Goal: Task Accomplishment & Management: Use online tool/utility

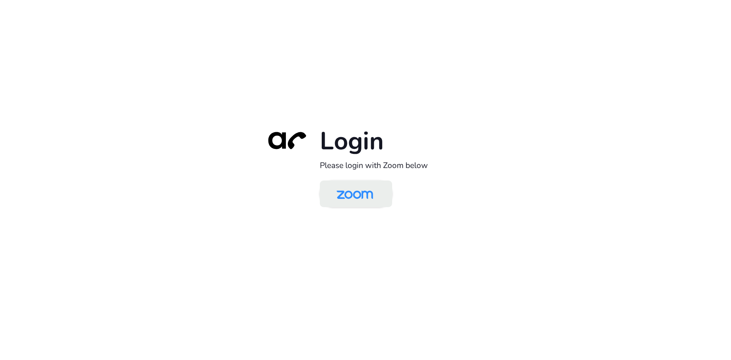
click at [355, 190] on img at bounding box center [354, 194] width 53 height 25
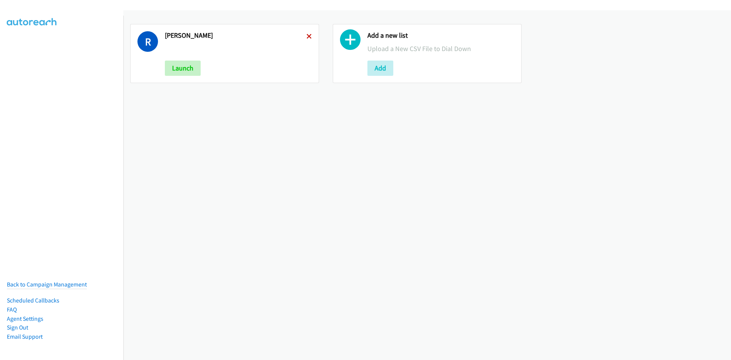
click at [309, 37] on icon at bounding box center [308, 36] width 5 height 5
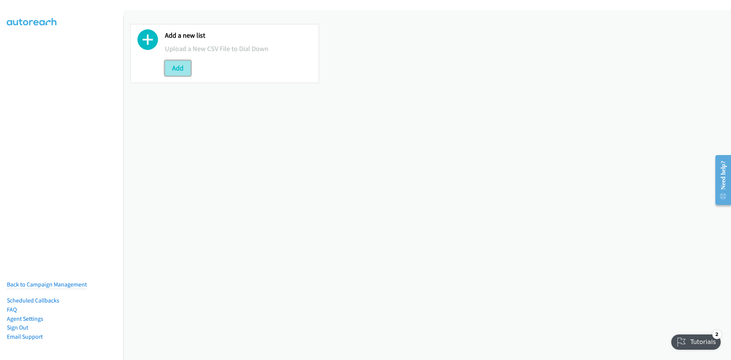
click at [185, 74] on button "Add" at bounding box center [178, 68] width 26 height 15
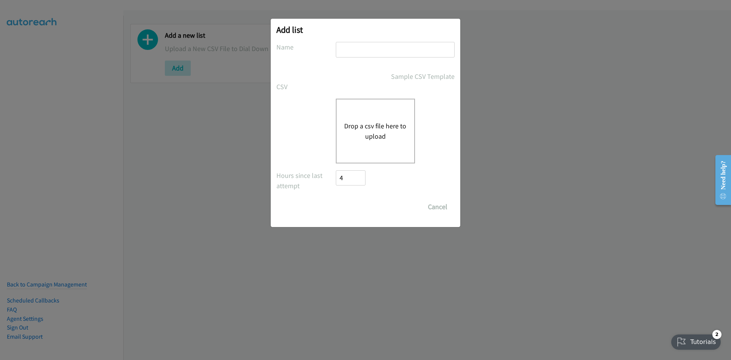
click at [357, 51] on input "text" at bounding box center [395, 50] width 119 height 16
type input "RobRik"
click at [369, 128] on button "Drop a csv file here to upload" at bounding box center [375, 131] width 62 height 21
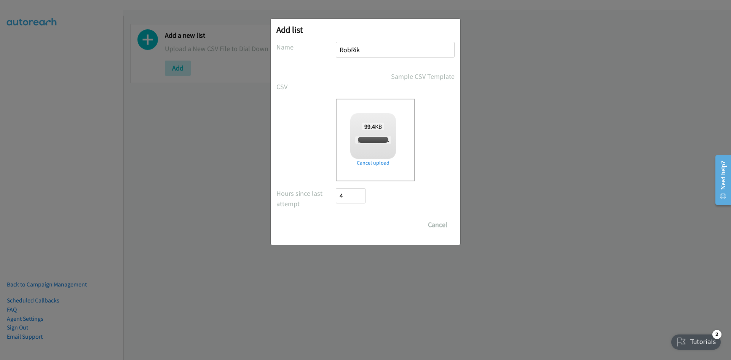
checkbox input "true"
click at [355, 222] on input "Save List" at bounding box center [356, 224] width 40 height 15
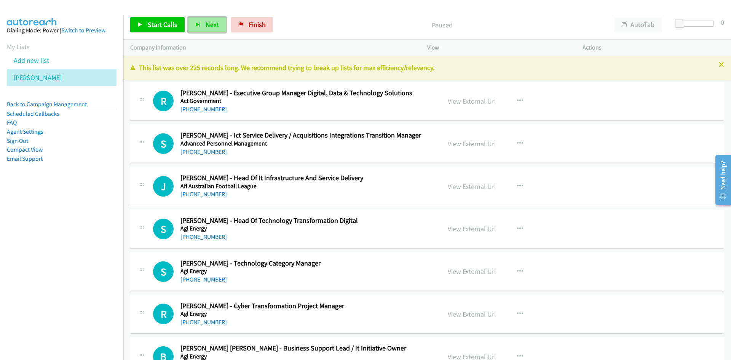
click at [213, 20] on button "Next" at bounding box center [207, 24] width 38 height 15
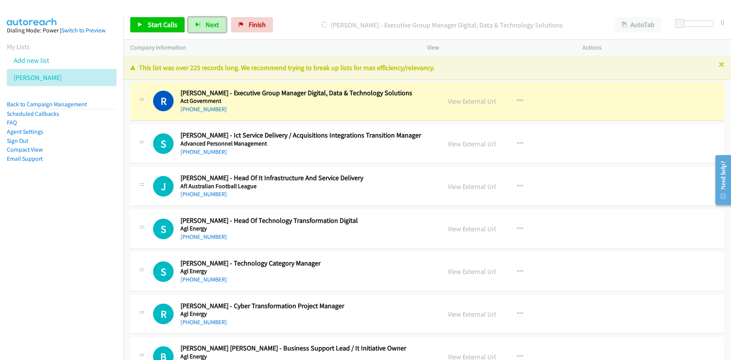
drag, startPoint x: 210, startPoint y: 29, endPoint x: 282, endPoint y: 112, distance: 109.2
click at [210, 29] on button "Next" at bounding box center [207, 24] width 38 height 15
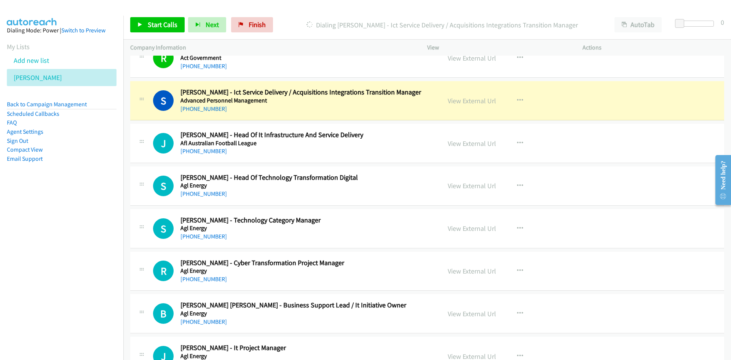
scroll to position [38, 0]
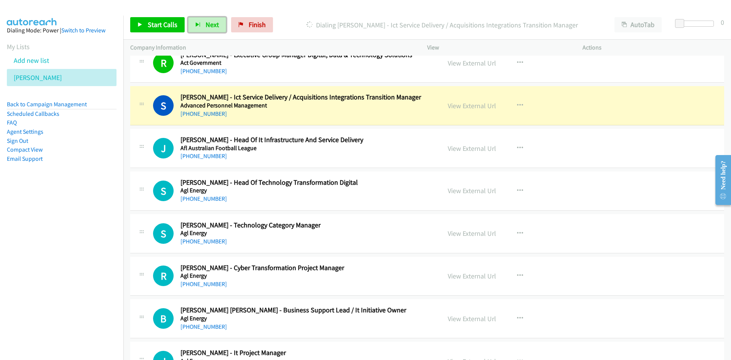
drag, startPoint x: 484, startPoint y: 100, endPoint x: 483, endPoint y: 108, distance: 7.6
click at [484, 100] on div "View External Url" at bounding box center [472, 105] width 48 height 10
click at [483, 108] on link "View External Url" at bounding box center [472, 105] width 48 height 9
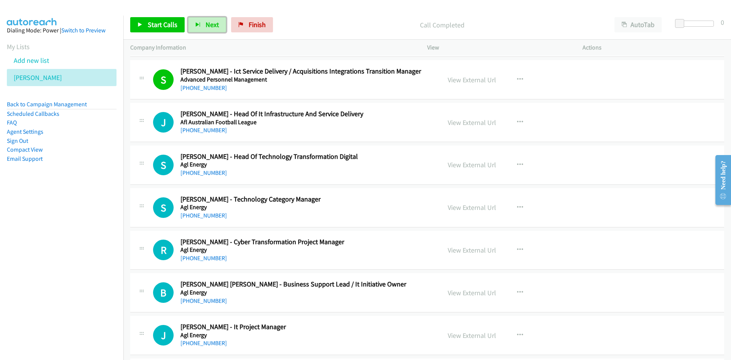
scroll to position [114, 0]
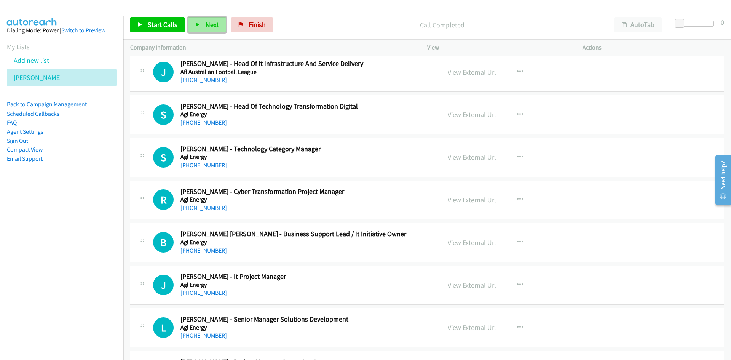
click at [194, 19] on button "Next" at bounding box center [207, 24] width 38 height 15
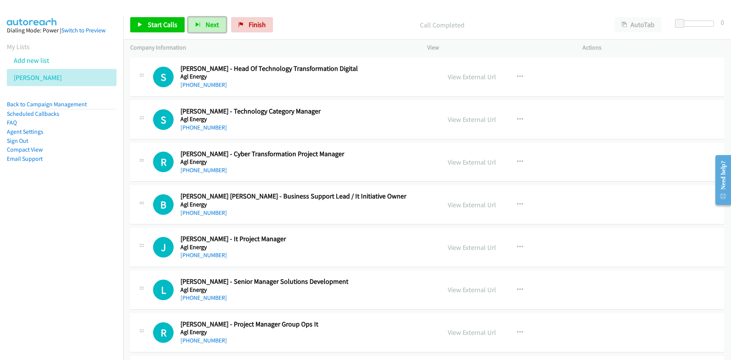
scroll to position [152, 0]
click at [202, 18] on button "Next" at bounding box center [207, 24] width 38 height 15
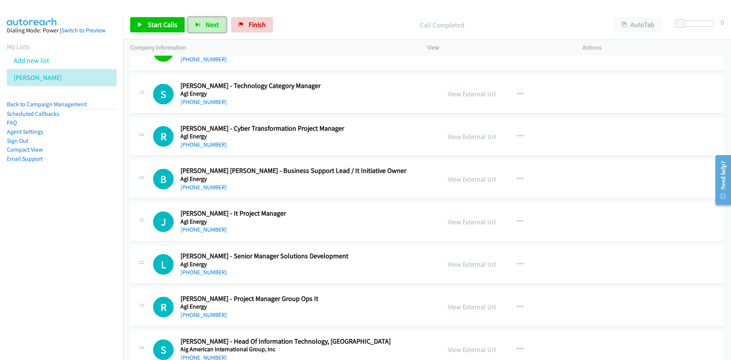
scroll to position [190, 0]
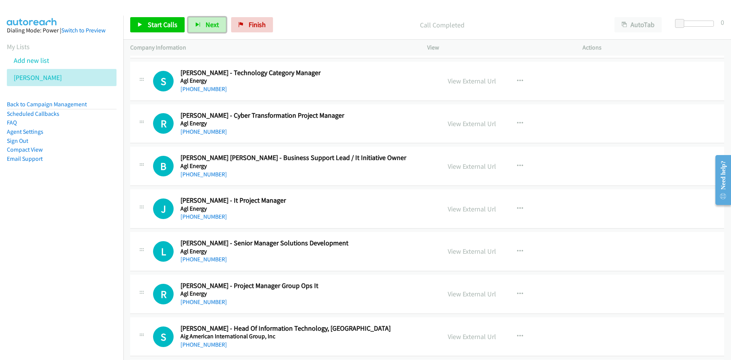
drag, startPoint x: 208, startPoint y: 22, endPoint x: 144, endPoint y: 4, distance: 66.4
click at [208, 22] on span "Next" at bounding box center [212, 24] width 13 height 9
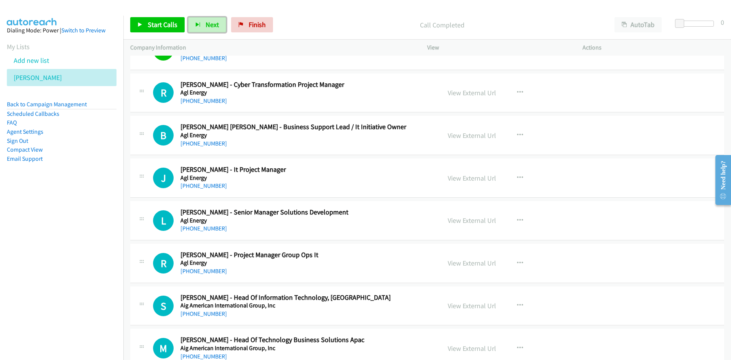
scroll to position [228, 0]
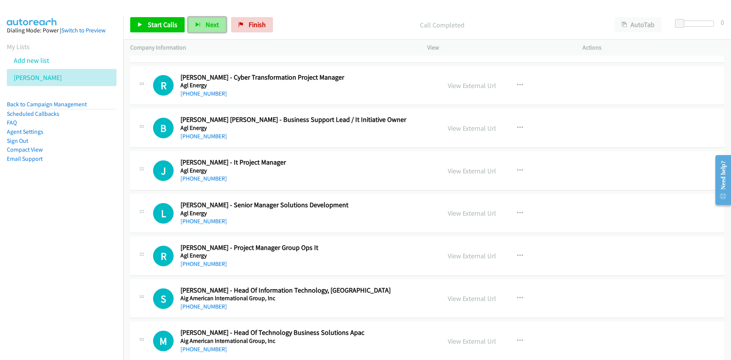
click at [201, 21] on button "Next" at bounding box center [207, 24] width 38 height 15
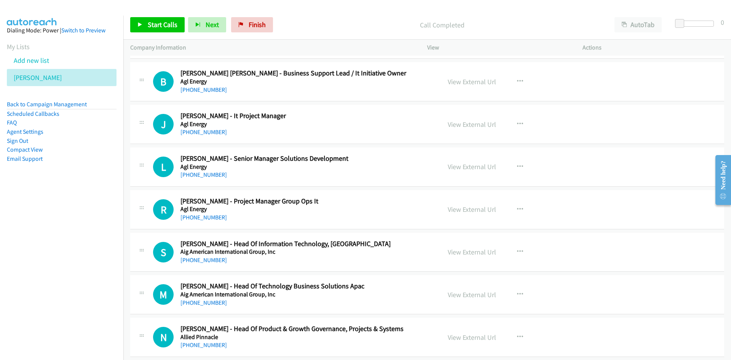
scroll to position [266, 0]
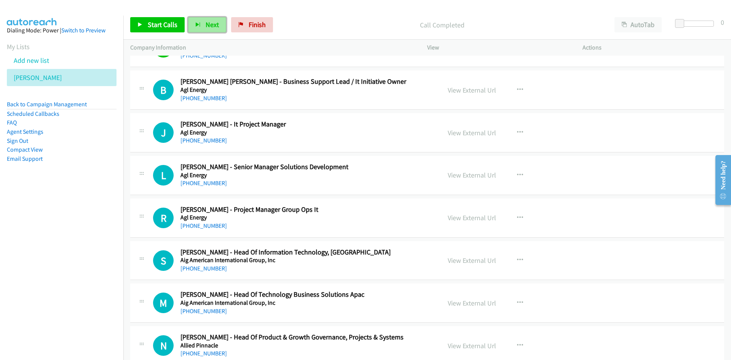
click at [209, 24] on span "Next" at bounding box center [212, 24] width 13 height 9
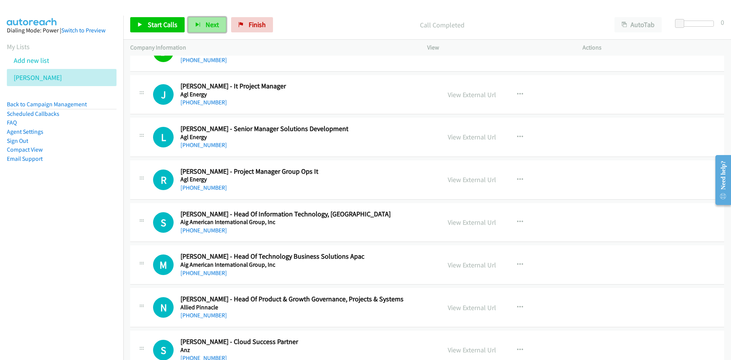
drag, startPoint x: 196, startPoint y: 26, endPoint x: 245, endPoint y: 88, distance: 78.6
click at [196, 26] on icon "button" at bounding box center [197, 24] width 5 height 5
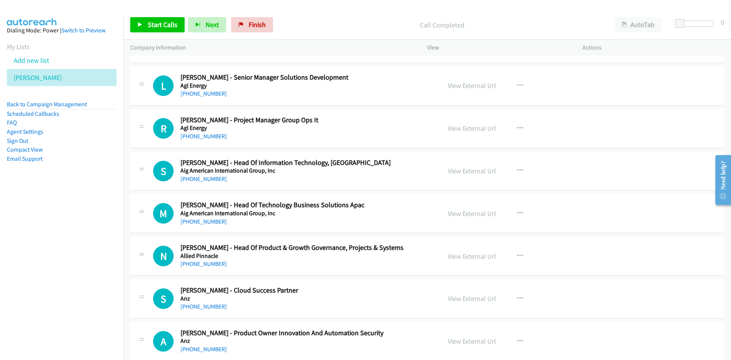
scroll to position [343, 0]
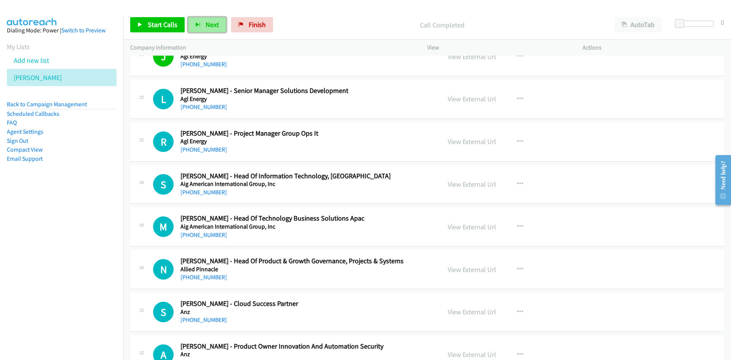
drag, startPoint x: 212, startPoint y: 26, endPoint x: 386, endPoint y: 131, distance: 203.0
click at [212, 26] on span "Next" at bounding box center [212, 24] width 13 height 9
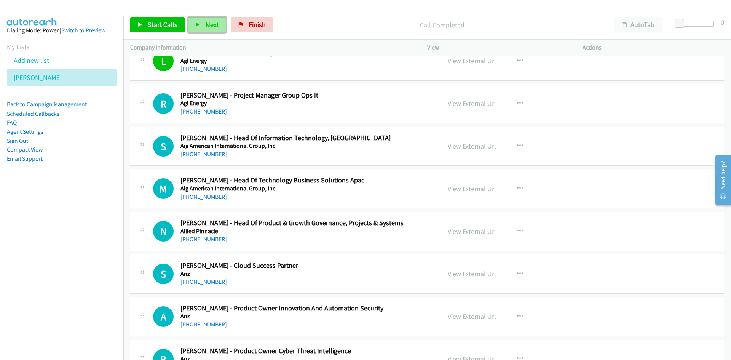
click at [203, 24] on button "Next" at bounding box center [207, 24] width 38 height 15
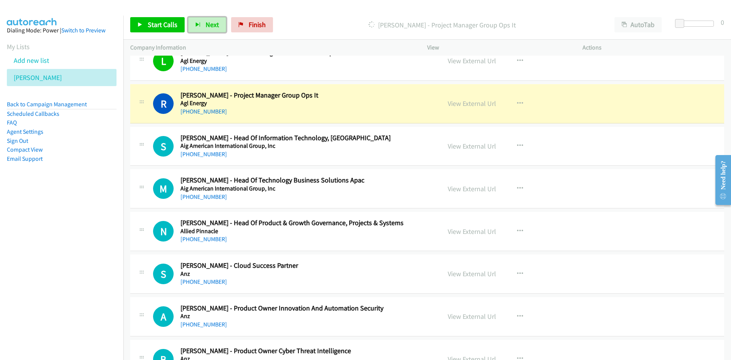
click at [207, 25] on span "Next" at bounding box center [212, 24] width 13 height 9
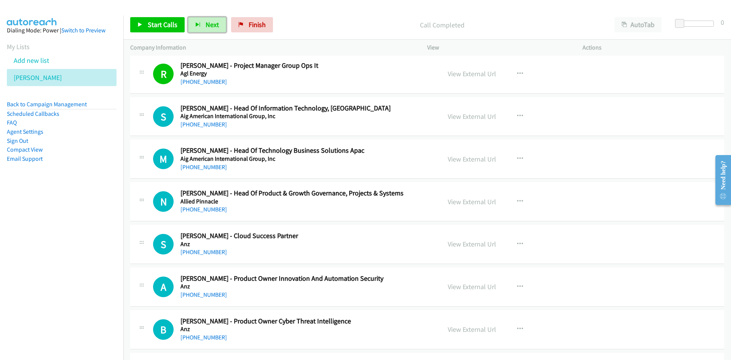
scroll to position [419, 0]
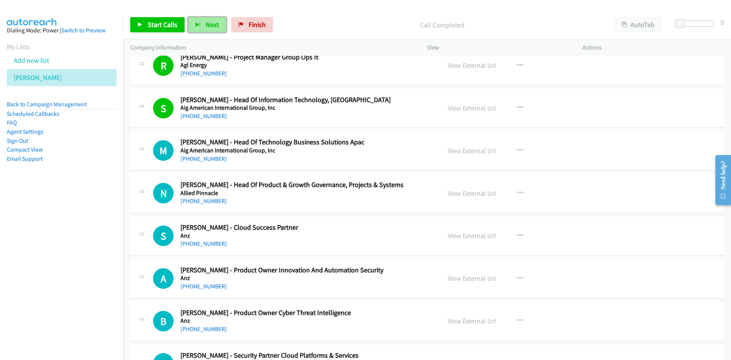
drag, startPoint x: 217, startPoint y: 27, endPoint x: 314, endPoint y: 117, distance: 132.8
click at [217, 27] on span "Next" at bounding box center [212, 24] width 13 height 9
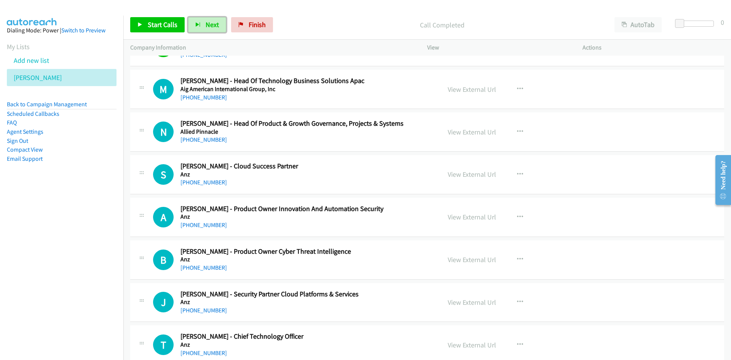
scroll to position [495, 0]
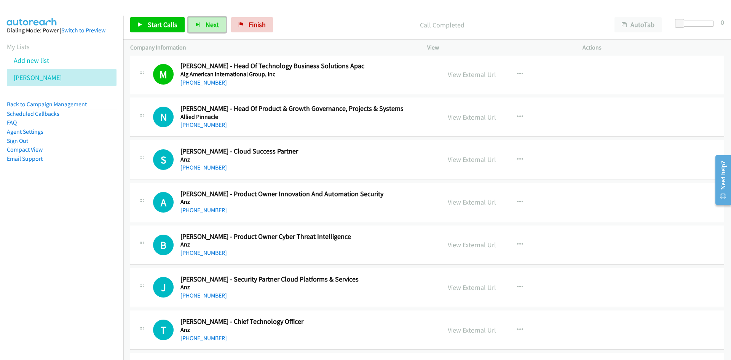
drag, startPoint x: 205, startPoint y: 24, endPoint x: 281, endPoint y: 94, distance: 102.9
click at [206, 24] on span "Next" at bounding box center [212, 24] width 13 height 9
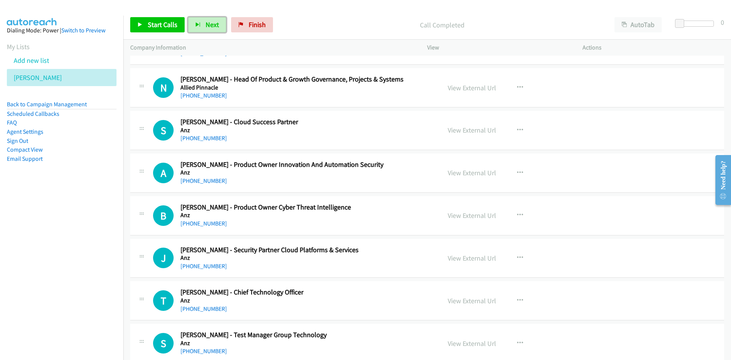
scroll to position [533, 0]
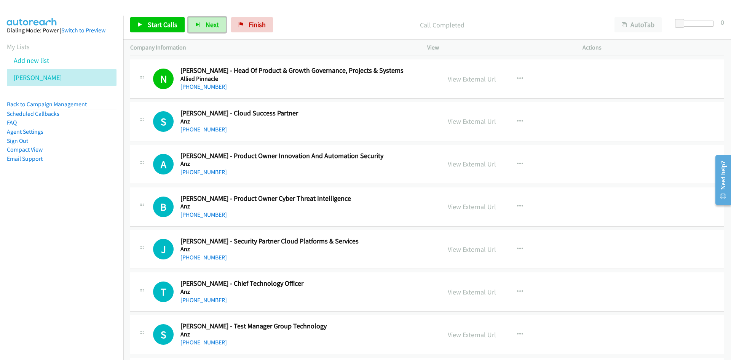
drag, startPoint x: 210, startPoint y: 25, endPoint x: 284, endPoint y: 97, distance: 103.1
click at [210, 25] on span "Next" at bounding box center [212, 24] width 13 height 9
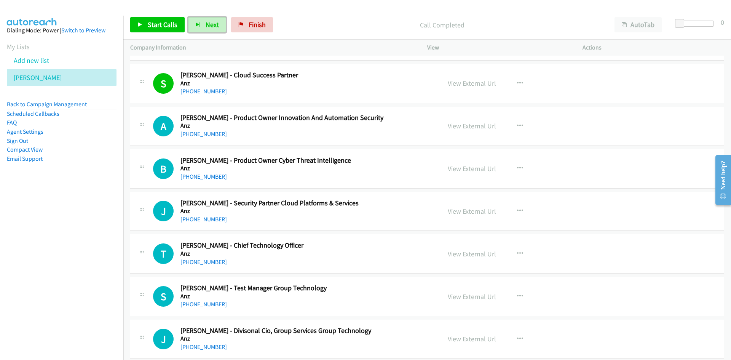
drag, startPoint x: 209, startPoint y: 21, endPoint x: 284, endPoint y: 123, distance: 126.1
click at [209, 21] on span "Next" at bounding box center [212, 24] width 13 height 9
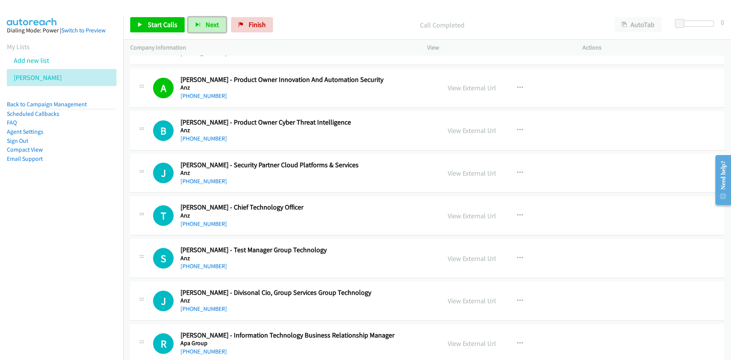
drag, startPoint x: 202, startPoint y: 24, endPoint x: 346, endPoint y: 127, distance: 177.3
click at [202, 24] on button "Next" at bounding box center [207, 24] width 38 height 15
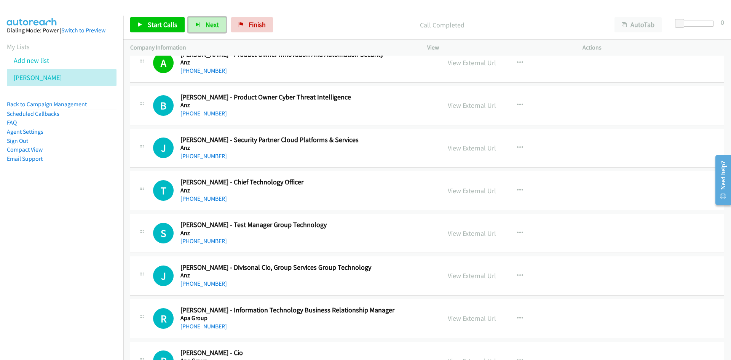
scroll to position [647, 0]
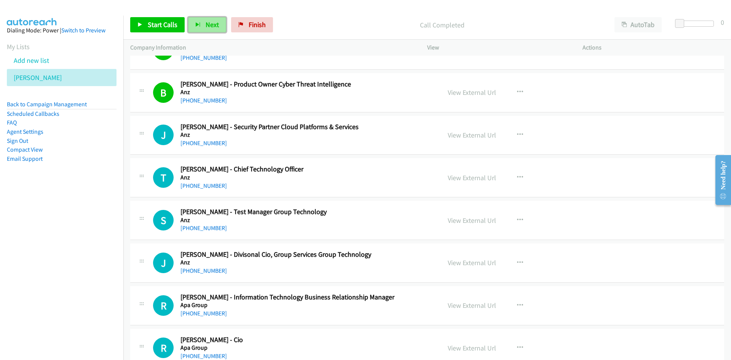
drag, startPoint x: 208, startPoint y: 25, endPoint x: 307, endPoint y: 89, distance: 117.6
click at [208, 25] on span "Next" at bounding box center [212, 24] width 13 height 9
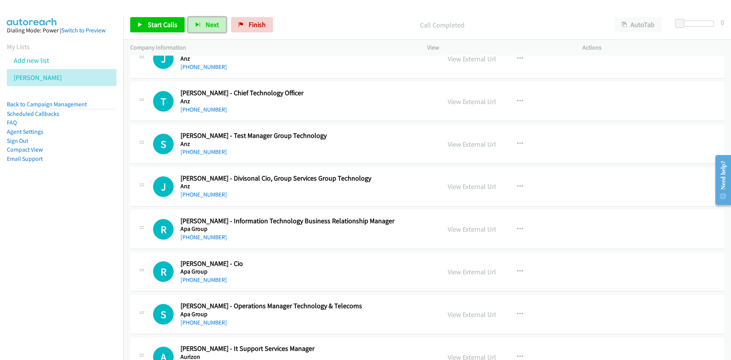
scroll to position [685, 0]
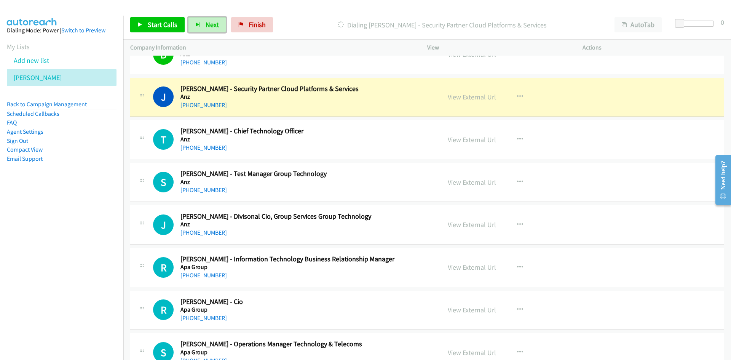
click at [454, 100] on link "View External Url" at bounding box center [472, 96] width 48 height 9
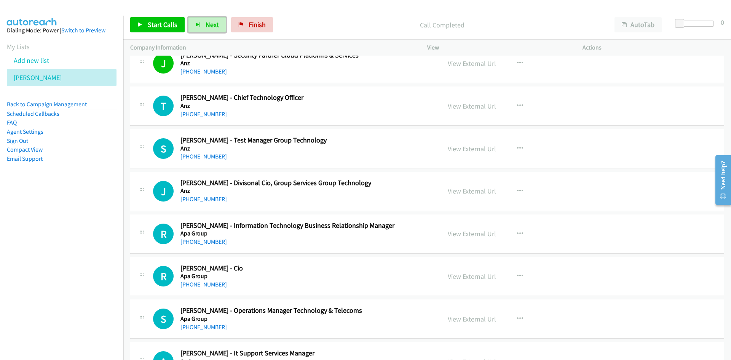
scroll to position [723, 0]
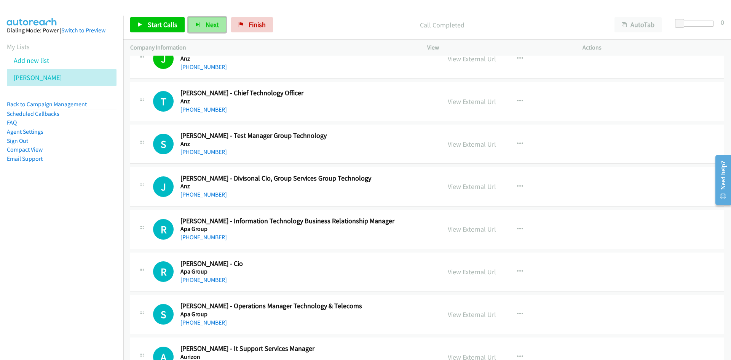
click at [206, 25] on span "Next" at bounding box center [212, 24] width 13 height 9
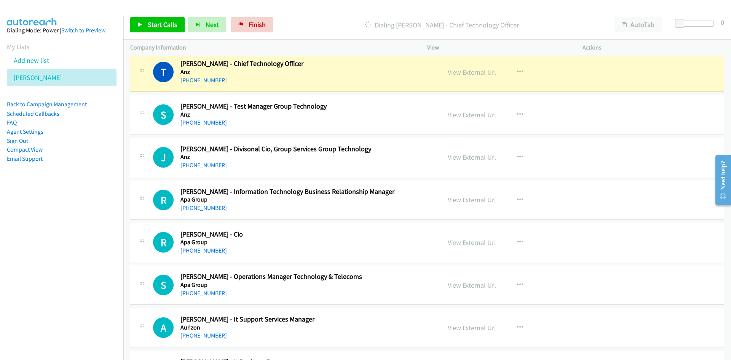
scroll to position [799, 0]
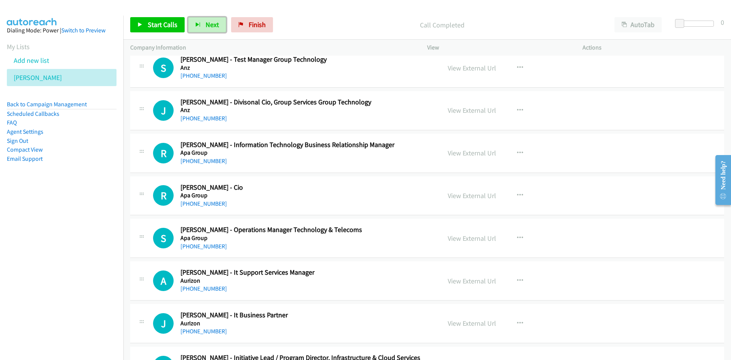
click at [206, 27] on span "Next" at bounding box center [212, 24] width 13 height 9
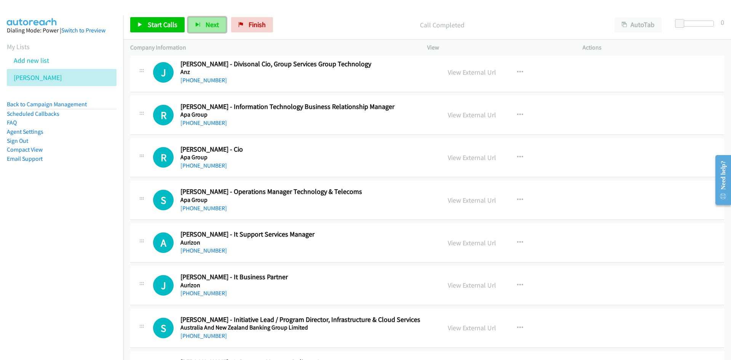
click at [217, 24] on span "Next" at bounding box center [212, 24] width 13 height 9
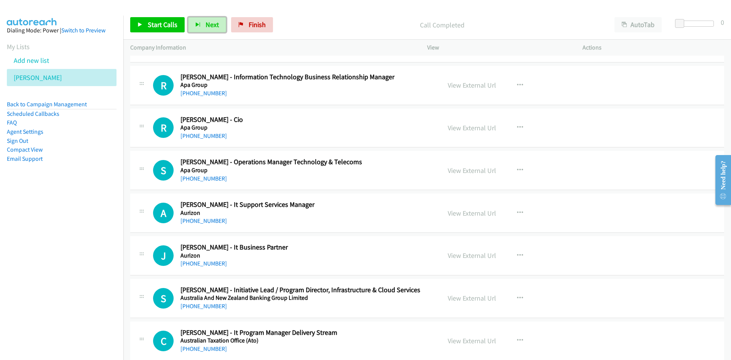
scroll to position [875, 0]
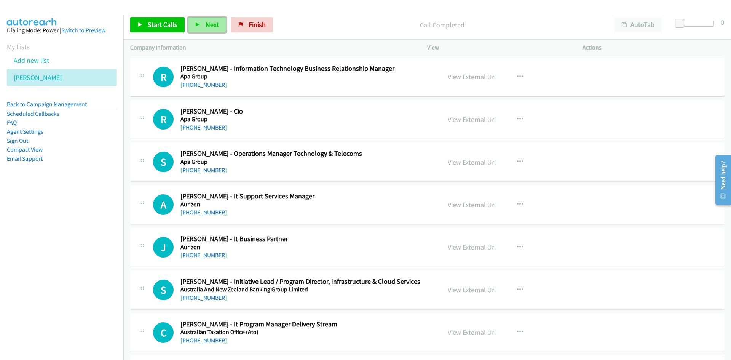
click at [201, 21] on button "Next" at bounding box center [207, 24] width 38 height 15
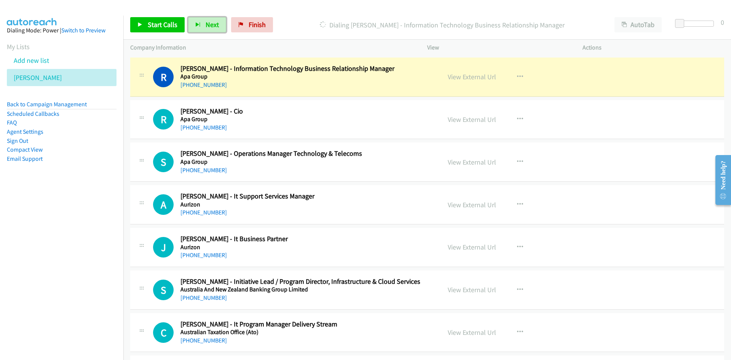
click at [213, 26] on span "Next" at bounding box center [212, 24] width 13 height 9
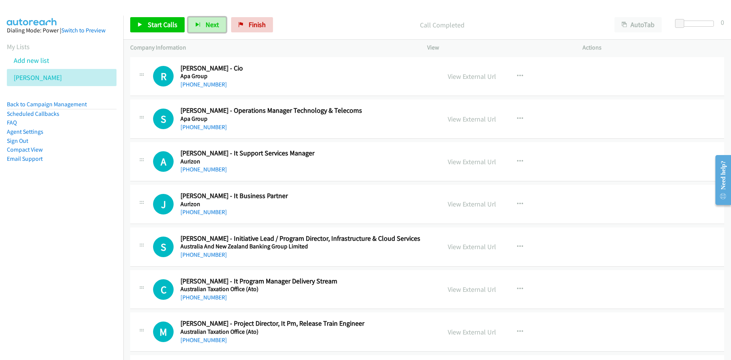
scroll to position [913, 0]
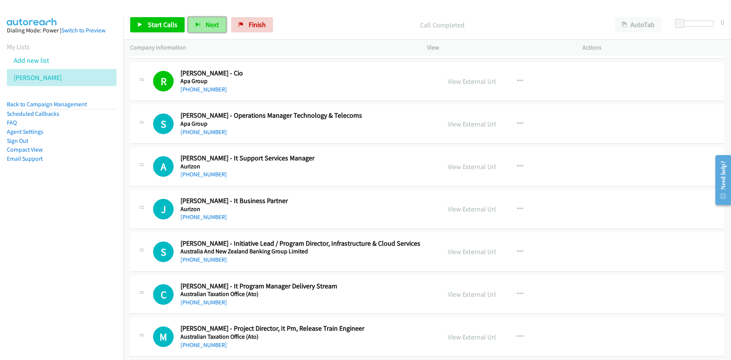
click at [212, 25] on span "Next" at bounding box center [212, 24] width 13 height 9
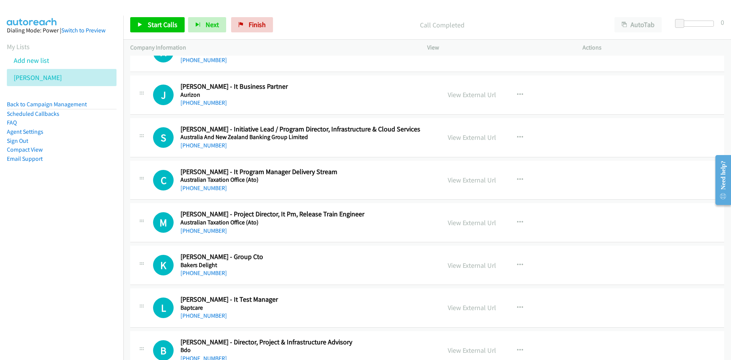
scroll to position [990, 0]
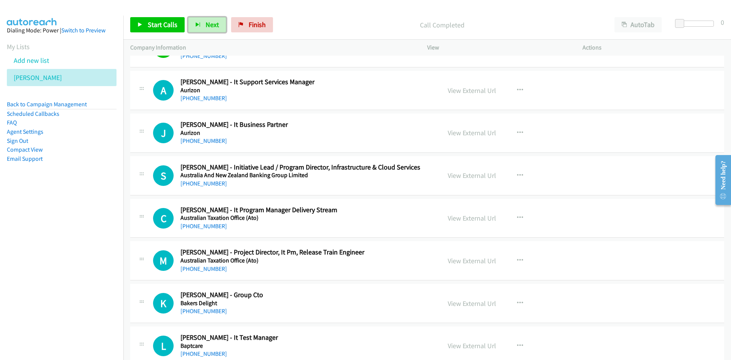
click at [210, 23] on span "Next" at bounding box center [212, 24] width 13 height 9
click at [208, 25] on span "Next" at bounding box center [212, 24] width 13 height 9
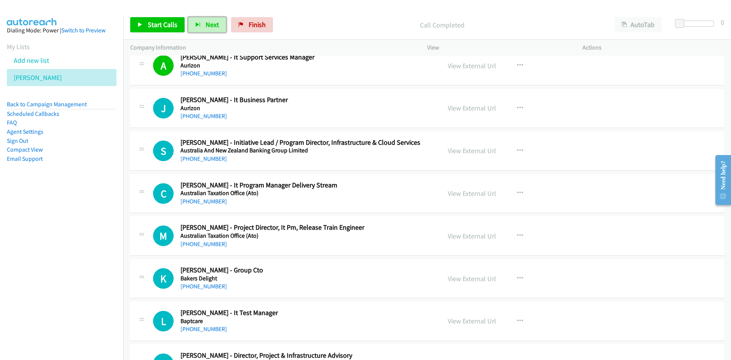
scroll to position [1028, 0]
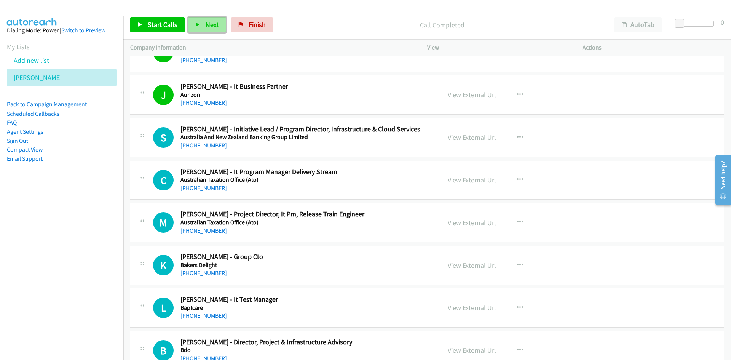
click at [206, 25] on span "Next" at bounding box center [212, 24] width 13 height 9
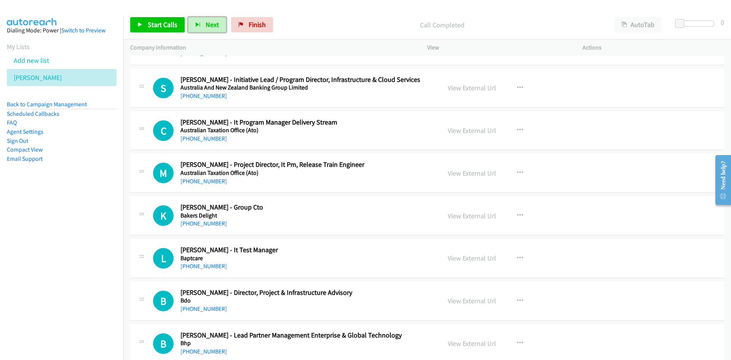
scroll to position [1066, 0]
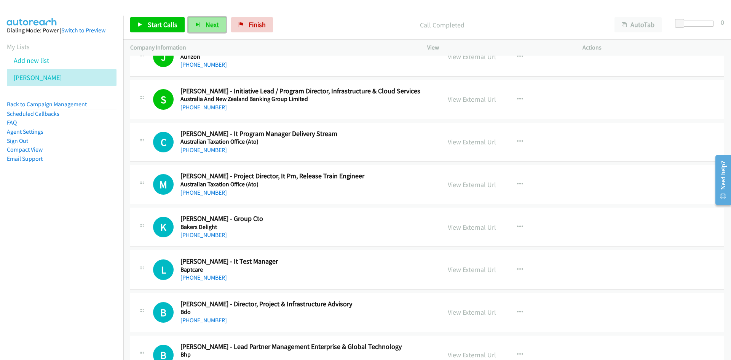
drag, startPoint x: 208, startPoint y: 20, endPoint x: 372, endPoint y: 131, distance: 198.4
click at [208, 20] on button "Next" at bounding box center [207, 24] width 38 height 15
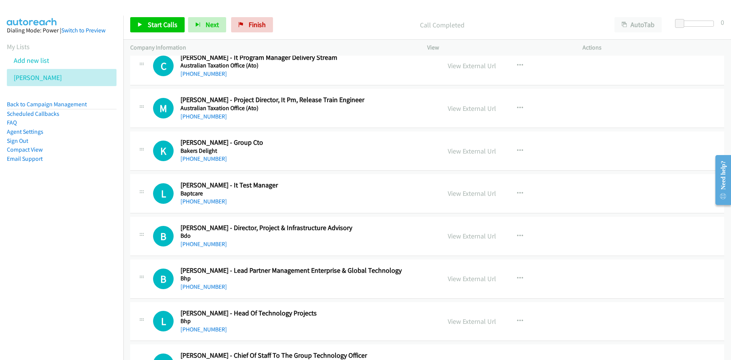
scroll to position [1104, 0]
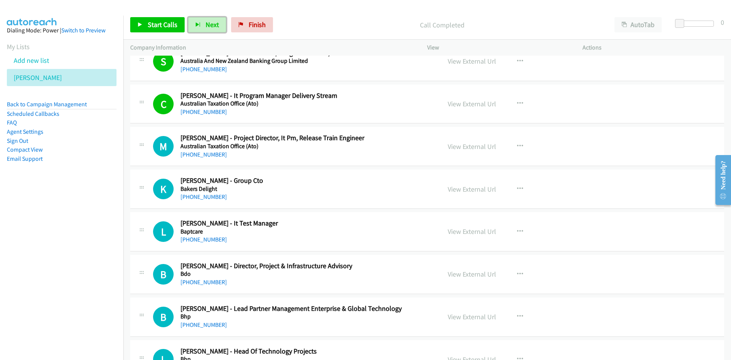
drag, startPoint x: 212, startPoint y: 24, endPoint x: 316, endPoint y: 135, distance: 152.4
click at [212, 24] on span "Next" at bounding box center [212, 24] width 13 height 9
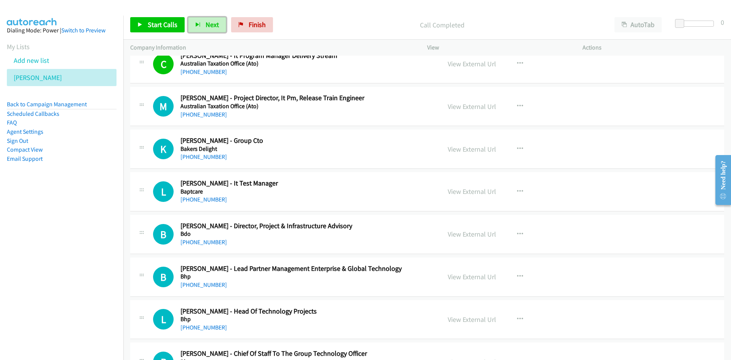
scroll to position [1180, 0]
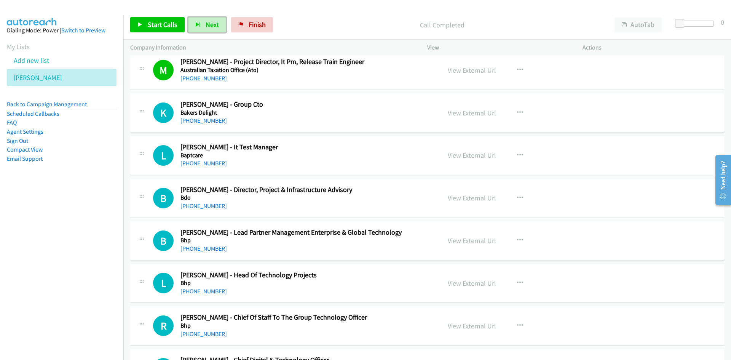
drag, startPoint x: 210, startPoint y: 25, endPoint x: 274, endPoint y: 94, distance: 94.3
click at [210, 25] on span "Next" at bounding box center [212, 24] width 13 height 9
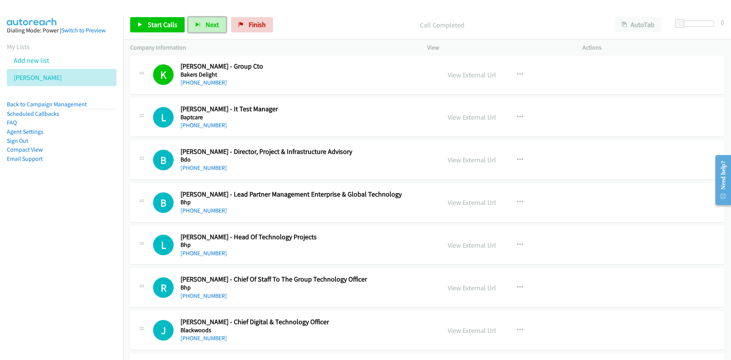
scroll to position [1256, 0]
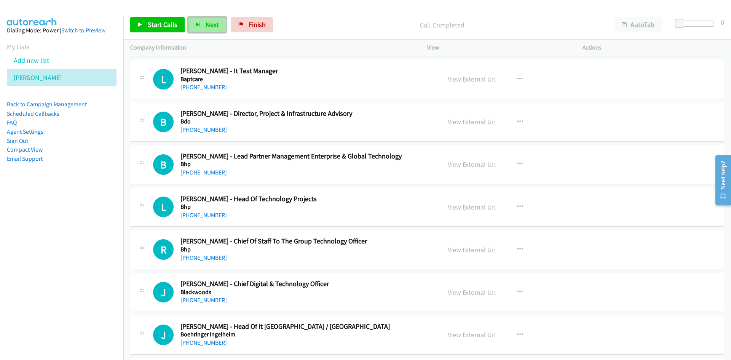
click at [216, 24] on span "Next" at bounding box center [212, 24] width 13 height 9
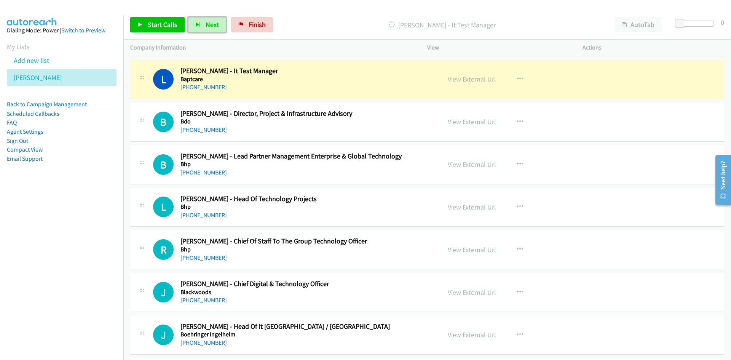
drag, startPoint x: 466, startPoint y: 82, endPoint x: 461, endPoint y: 169, distance: 86.9
click at [466, 82] on link "View External Url" at bounding box center [472, 79] width 48 height 9
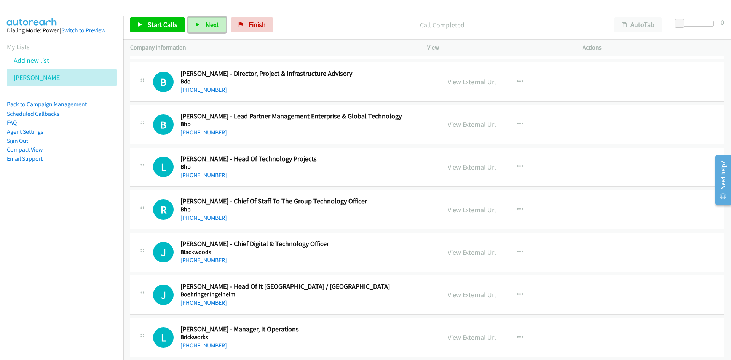
scroll to position [1294, 0]
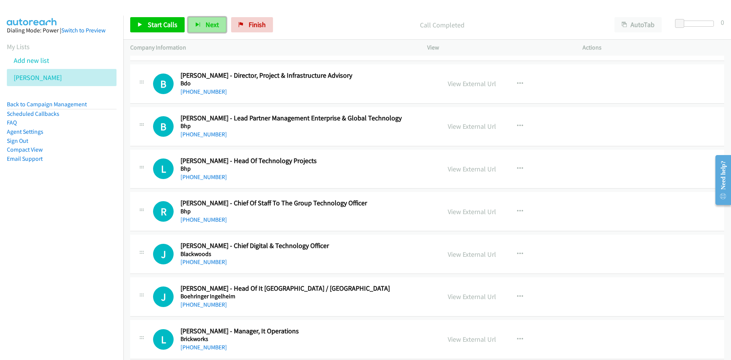
click at [214, 28] on span "Next" at bounding box center [212, 24] width 13 height 9
drag, startPoint x: 209, startPoint y: 14, endPoint x: 209, endPoint y: 22, distance: 7.2
click at [209, 14] on div "Start Calls Pause Next Finish Call Completed AutoTab AutoTab 0" at bounding box center [426, 24] width 607 height 29
click at [209, 22] on span "Next" at bounding box center [212, 24] width 13 height 9
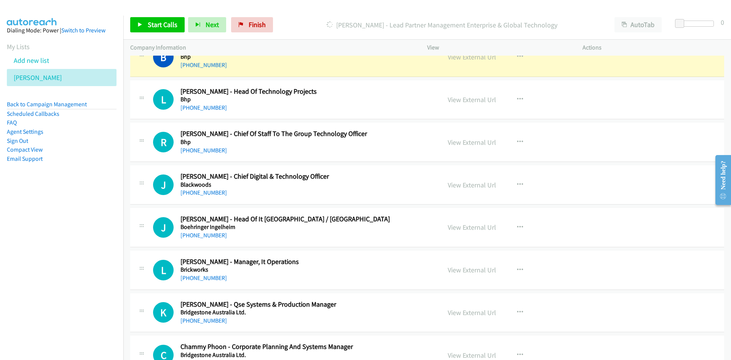
scroll to position [1370, 0]
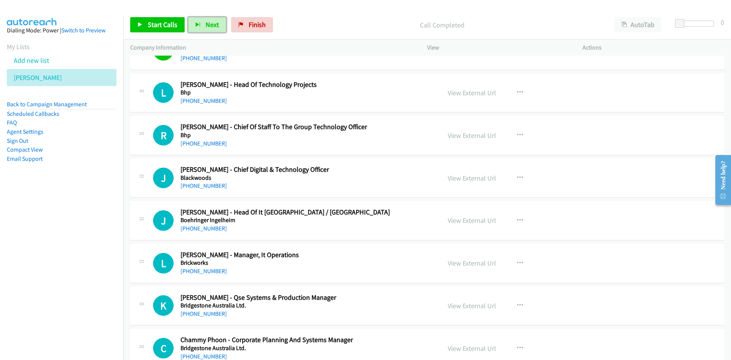
click at [200, 21] on button "Next" at bounding box center [207, 24] width 38 height 15
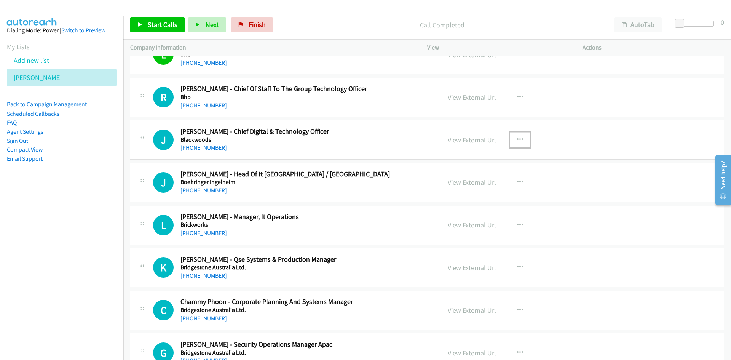
click at [517, 138] on icon "button" at bounding box center [520, 140] width 6 height 6
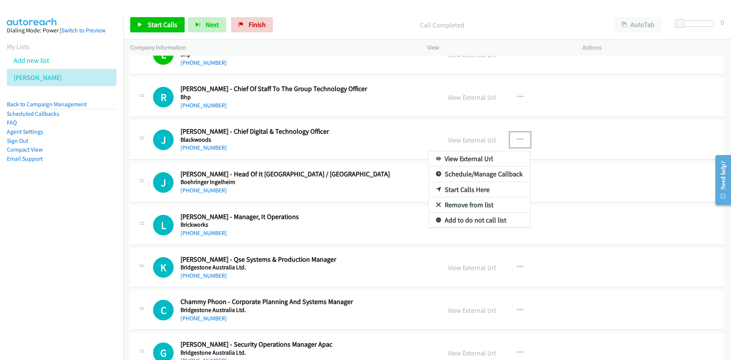
click at [466, 188] on link "Start Calls Here" at bounding box center [479, 189] width 101 height 15
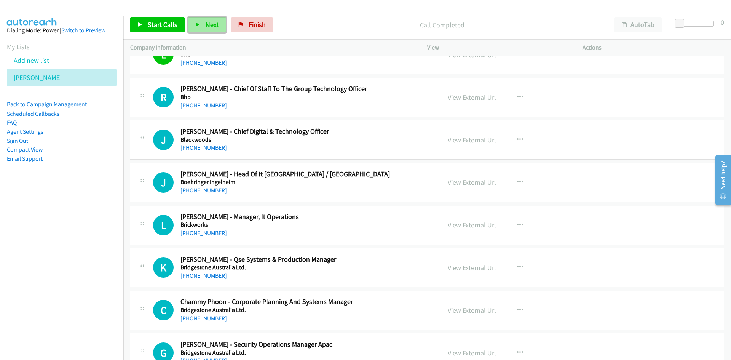
click at [194, 23] on button "Next" at bounding box center [207, 24] width 38 height 15
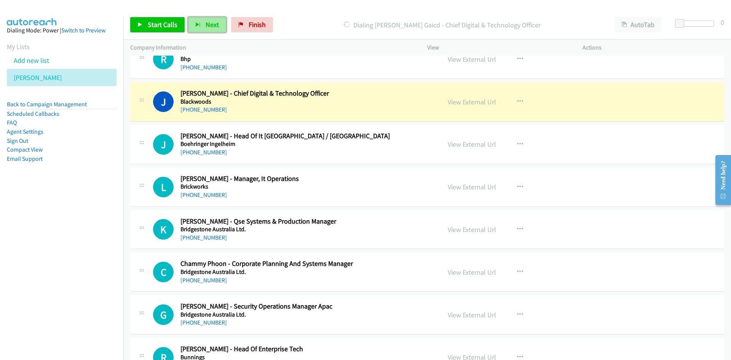
drag, startPoint x: 209, startPoint y: 22, endPoint x: 292, endPoint y: 92, distance: 108.9
click at [209, 22] on span "Next" at bounding box center [212, 24] width 13 height 9
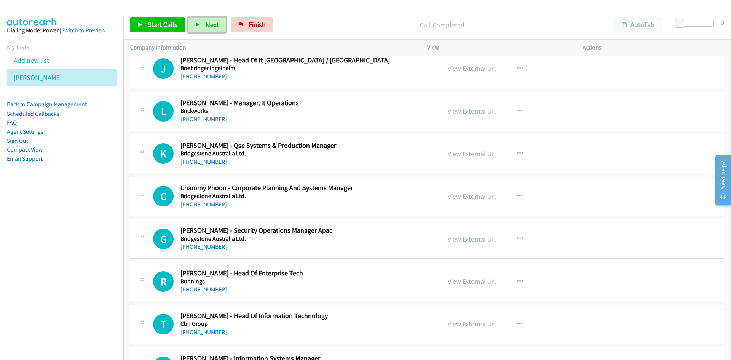
scroll to position [1522, 0]
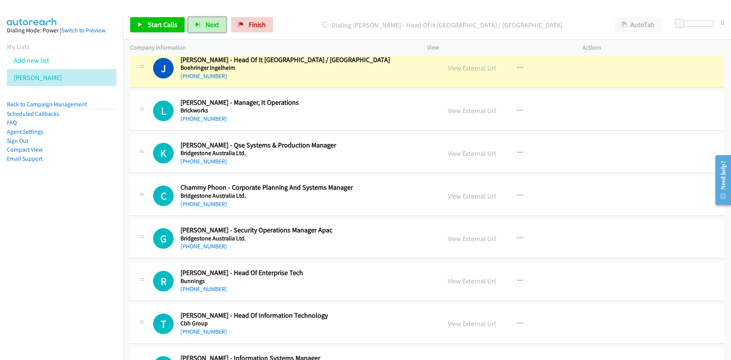
drag, startPoint x: 467, startPoint y: 67, endPoint x: 477, endPoint y: 222, distance: 156.0
click at [467, 67] on link "View External Url" at bounding box center [472, 68] width 48 height 9
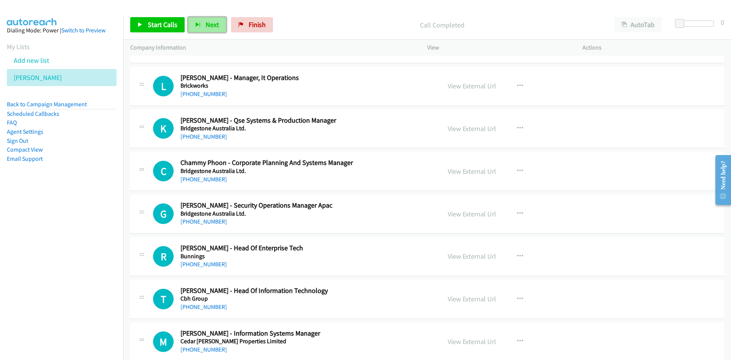
scroll to position [1560, 0]
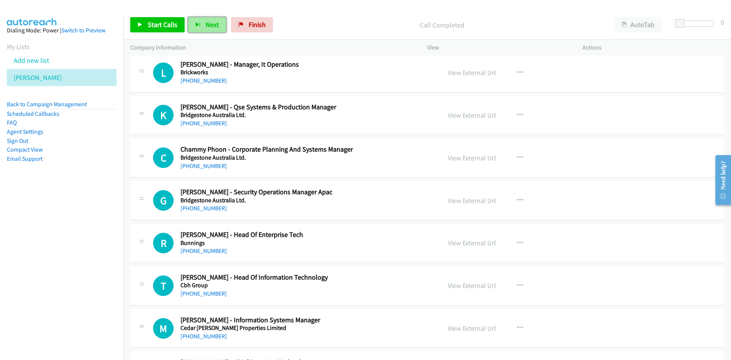
click at [201, 19] on button "Next" at bounding box center [207, 24] width 38 height 15
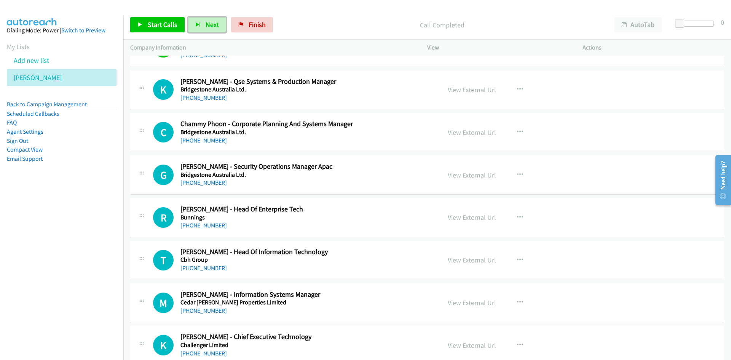
scroll to position [1598, 0]
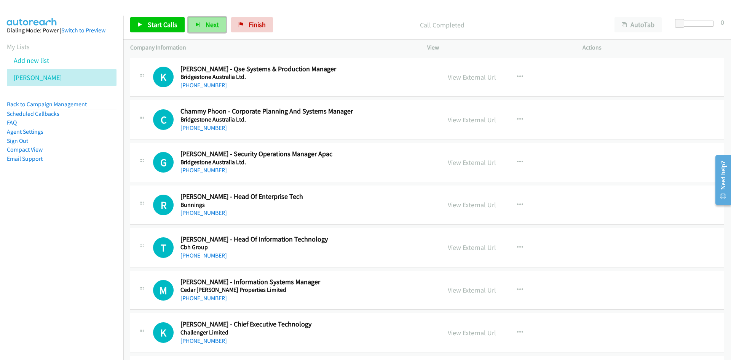
click at [217, 28] on span "Next" at bounding box center [212, 24] width 13 height 9
click at [206, 26] on span "Next" at bounding box center [212, 24] width 13 height 9
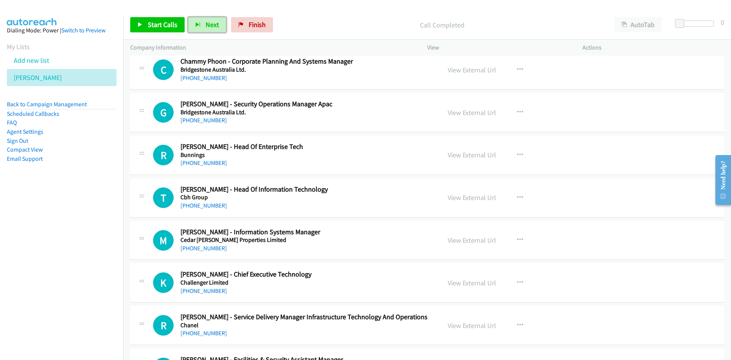
scroll to position [1637, 0]
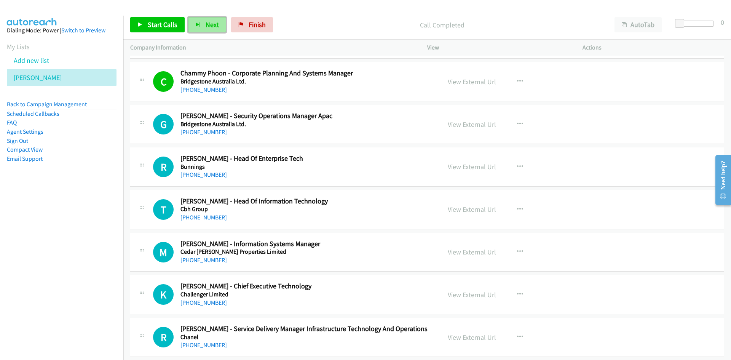
drag, startPoint x: 204, startPoint y: 23, endPoint x: 332, endPoint y: 118, distance: 159.8
click at [204, 23] on button "Next" at bounding box center [207, 24] width 38 height 15
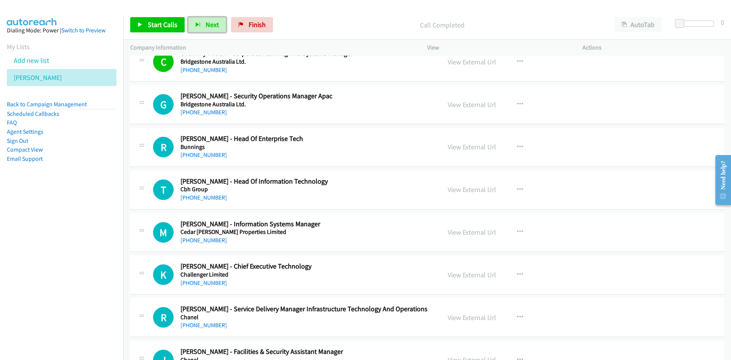
scroll to position [1675, 0]
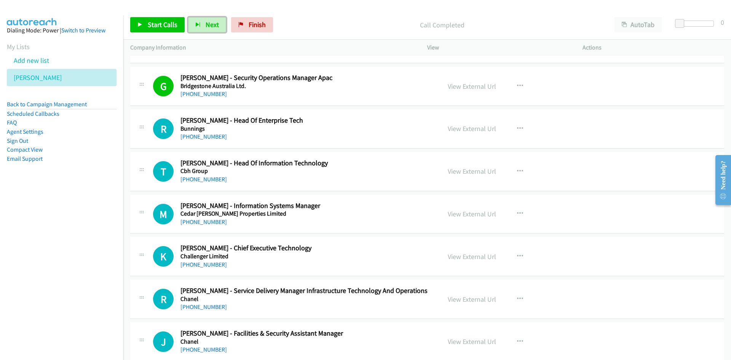
click at [217, 26] on span "Next" at bounding box center [212, 24] width 13 height 9
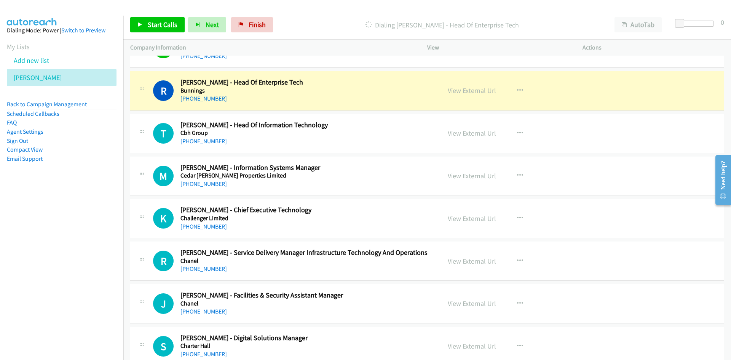
scroll to position [1751, 0]
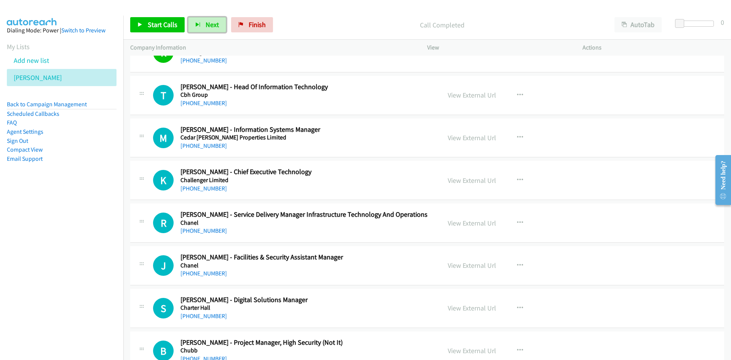
drag, startPoint x: 215, startPoint y: 27, endPoint x: 219, endPoint y: 33, distance: 6.7
click at [215, 27] on span "Next" at bounding box center [212, 24] width 13 height 9
click at [197, 30] on button "Next" at bounding box center [207, 24] width 38 height 15
drag, startPoint x: 203, startPoint y: 29, endPoint x: 282, endPoint y: 74, distance: 91.3
click at [203, 29] on button "Next" at bounding box center [207, 24] width 38 height 15
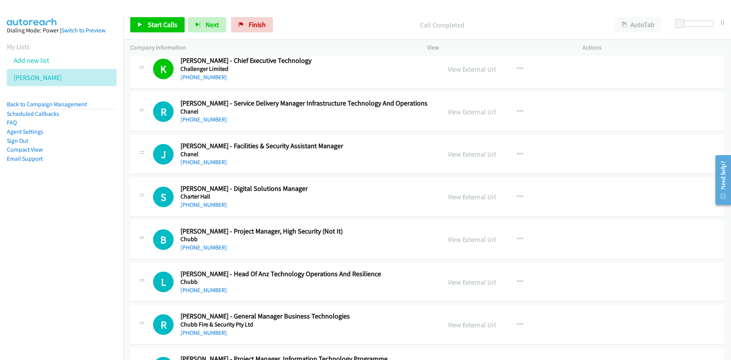
scroll to position [1865, 0]
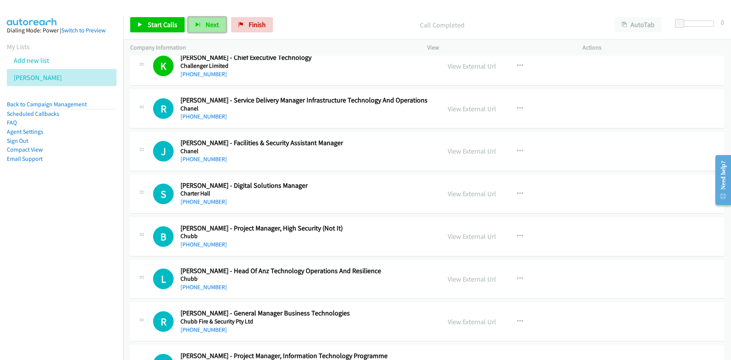
click at [222, 28] on button "Next" at bounding box center [207, 24] width 38 height 15
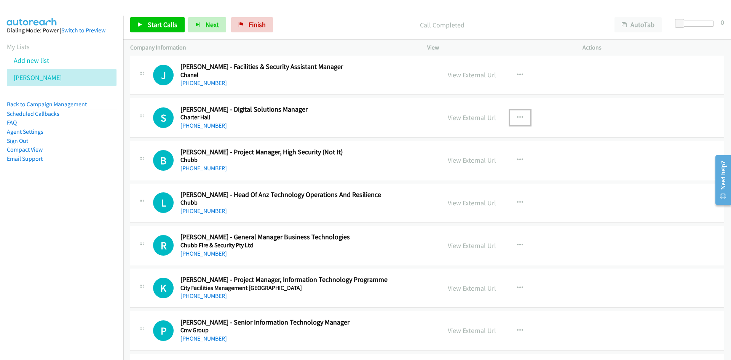
click at [513, 124] on button "button" at bounding box center [520, 117] width 21 height 15
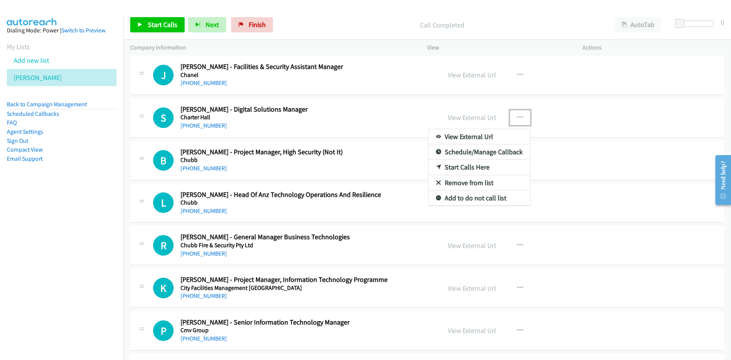
click at [470, 165] on link "Start Calls Here" at bounding box center [479, 166] width 101 height 15
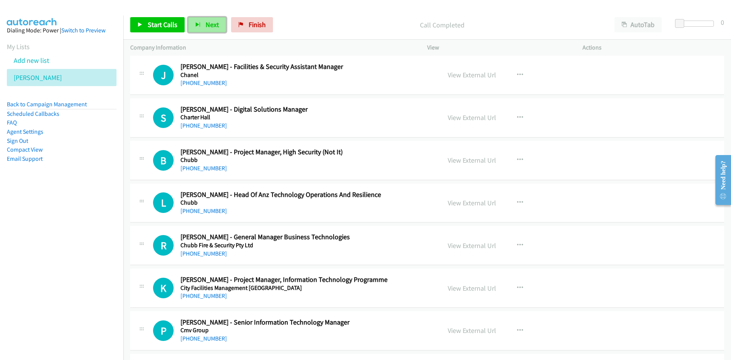
click at [208, 21] on span "Next" at bounding box center [212, 24] width 13 height 9
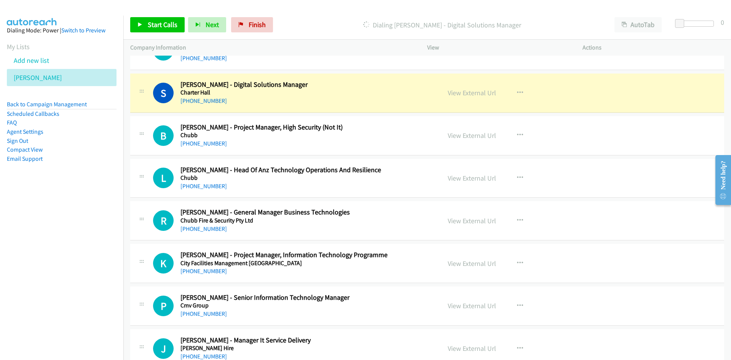
scroll to position [1979, 0]
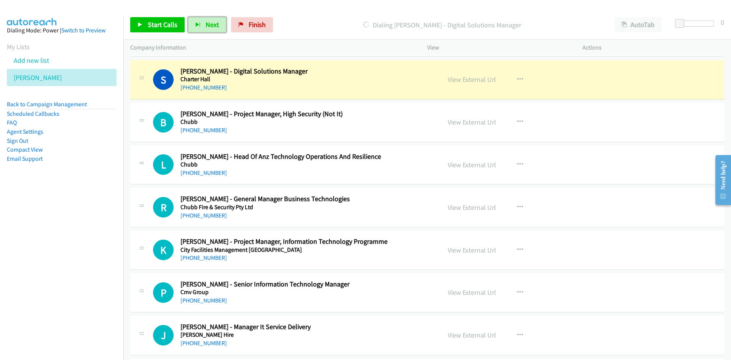
click at [460, 80] on link "View External Url" at bounding box center [472, 79] width 48 height 9
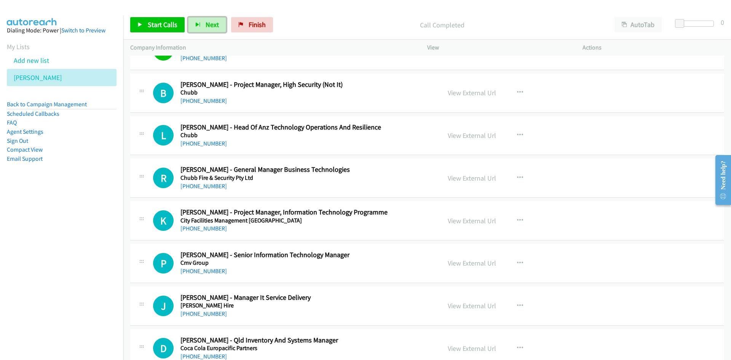
scroll to position [2017, 0]
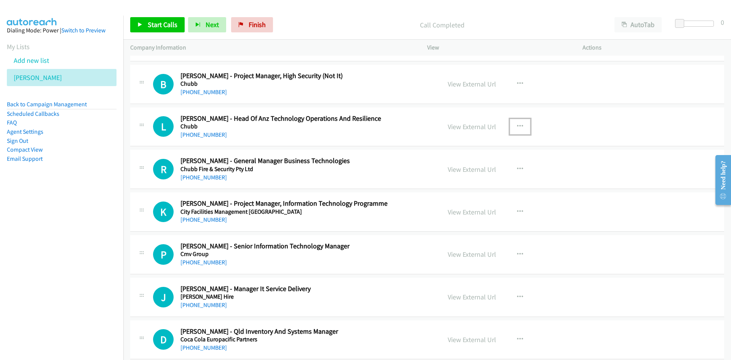
click at [521, 124] on button "button" at bounding box center [520, 126] width 21 height 15
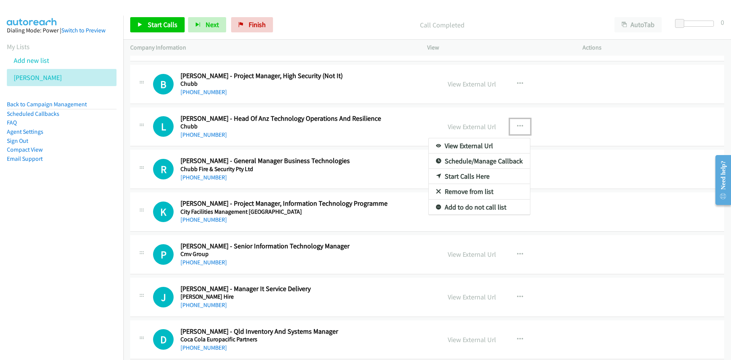
click at [464, 178] on link "Start Calls Here" at bounding box center [479, 176] width 101 height 15
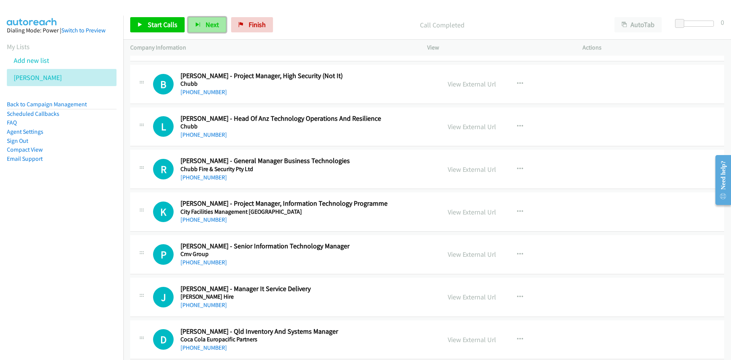
click at [208, 26] on span "Next" at bounding box center [212, 24] width 13 height 9
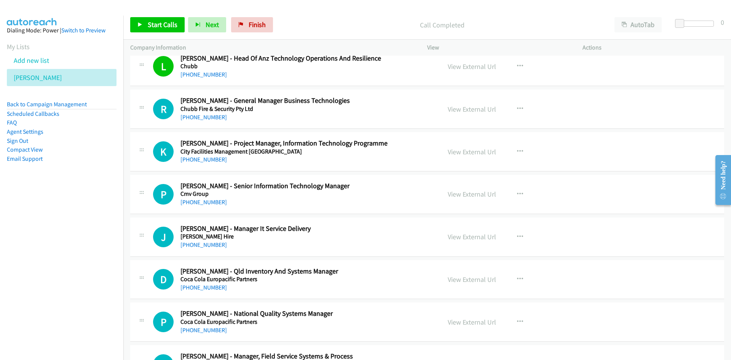
scroll to position [2093, 0]
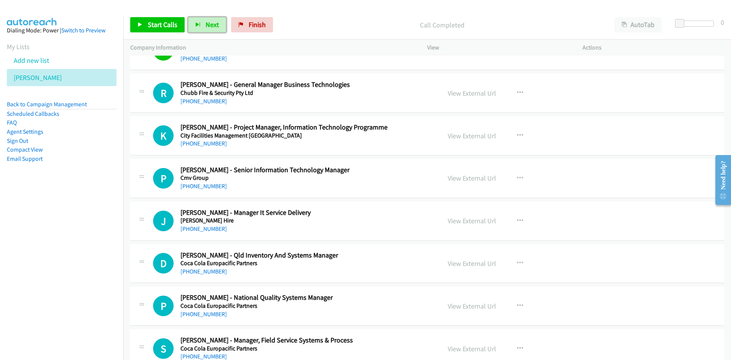
drag, startPoint x: 213, startPoint y: 26, endPoint x: 286, endPoint y: 96, distance: 101.5
click at [213, 26] on span "Next" at bounding box center [212, 24] width 13 height 9
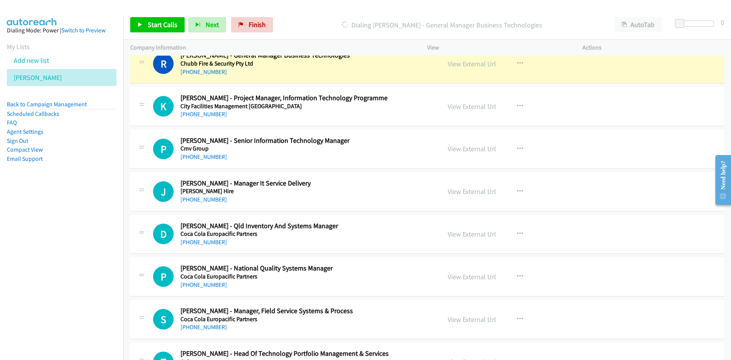
scroll to position [2131, 0]
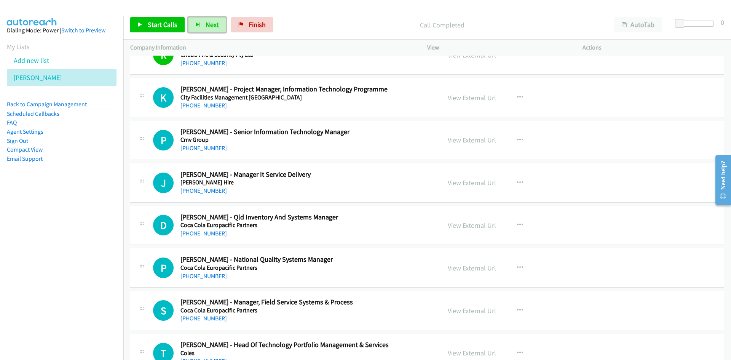
drag, startPoint x: 207, startPoint y: 23, endPoint x: 150, endPoint y: 1, distance: 60.6
click at [207, 23] on span "Next" at bounding box center [212, 24] width 13 height 9
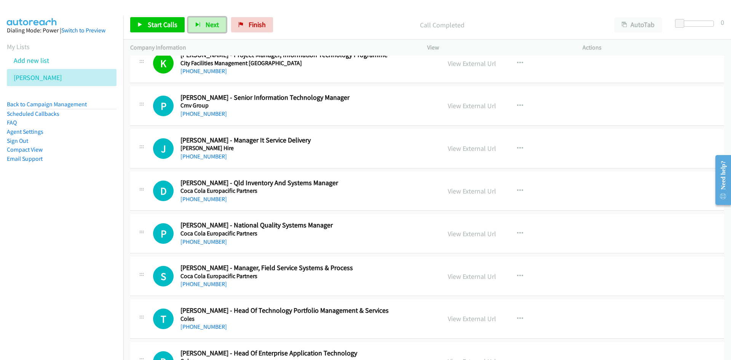
scroll to position [2169, 0]
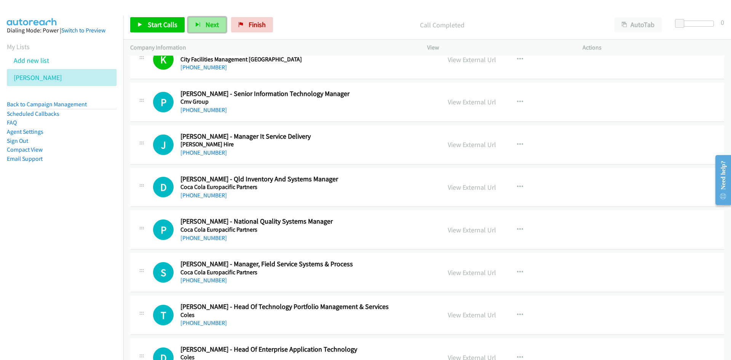
click at [207, 25] on span "Next" at bounding box center [212, 24] width 13 height 9
click at [208, 18] on button "Next" at bounding box center [207, 24] width 38 height 15
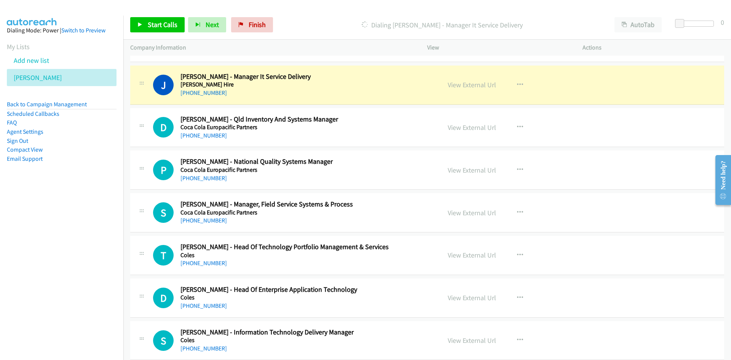
scroll to position [2246, 0]
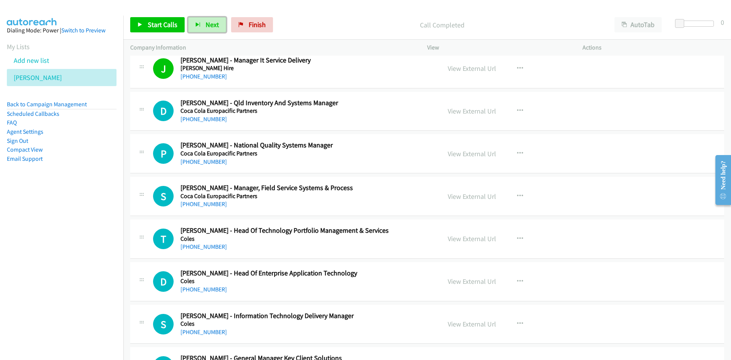
drag, startPoint x: 210, startPoint y: 29, endPoint x: 174, endPoint y: 3, distance: 44.1
click at [210, 29] on button "Next" at bounding box center [207, 24] width 38 height 15
drag, startPoint x: 216, startPoint y: 23, endPoint x: 335, endPoint y: 132, distance: 161.4
click at [216, 23] on span "Next" at bounding box center [212, 24] width 13 height 9
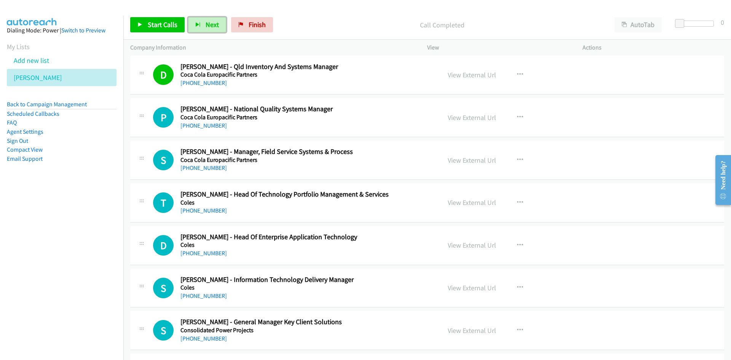
scroll to position [2284, 0]
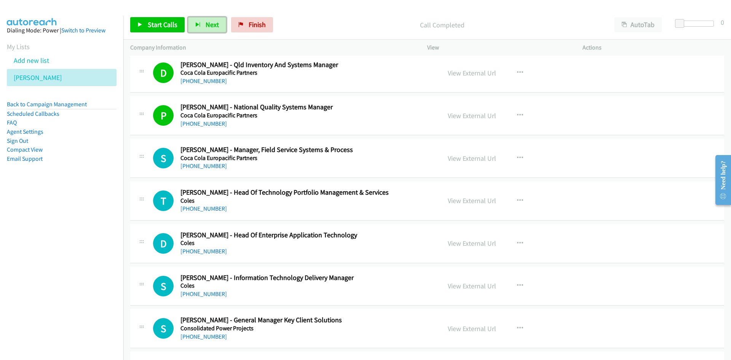
drag, startPoint x: 206, startPoint y: 27, endPoint x: 331, endPoint y: 121, distance: 157.0
click at [206, 27] on span "Next" at bounding box center [212, 24] width 13 height 9
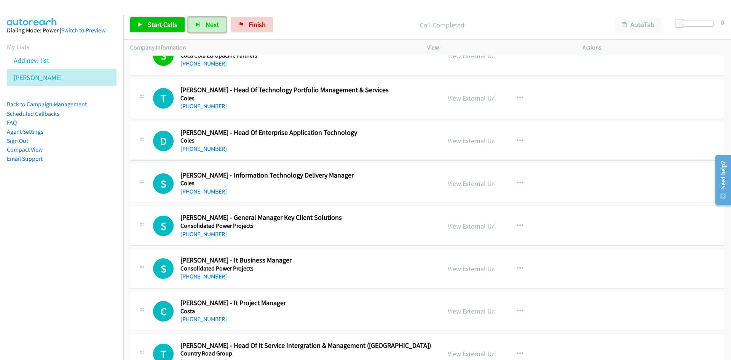
scroll to position [2398, 0]
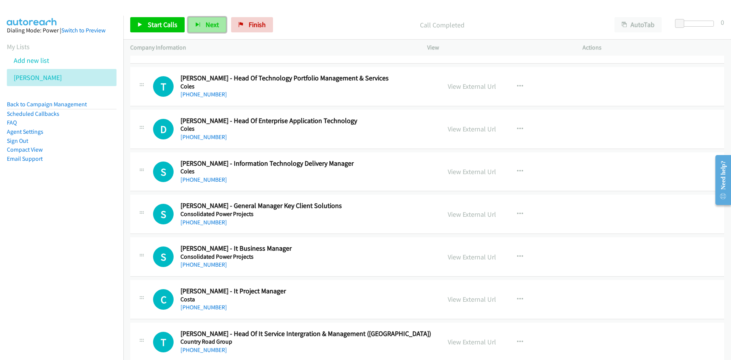
click at [212, 22] on span "Next" at bounding box center [212, 24] width 13 height 9
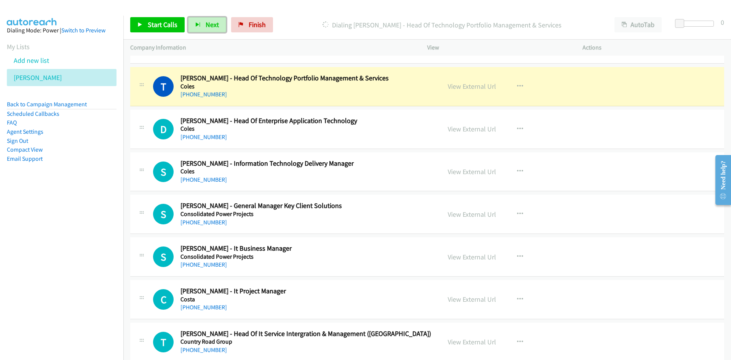
drag, startPoint x: 462, startPoint y: 88, endPoint x: 466, endPoint y: 290, distance: 202.1
click at [462, 88] on link "View External Url" at bounding box center [472, 86] width 48 height 9
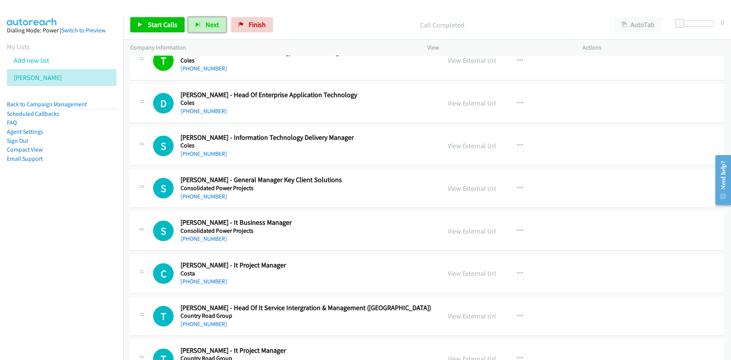
scroll to position [2436, 0]
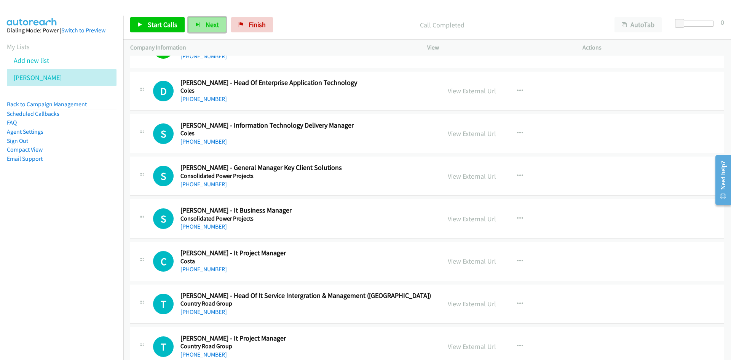
click at [217, 21] on span "Next" at bounding box center [212, 24] width 13 height 9
click at [237, 30] on link "Finish" at bounding box center [252, 24] width 42 height 15
